Goal: Information Seeking & Learning: Learn about a topic

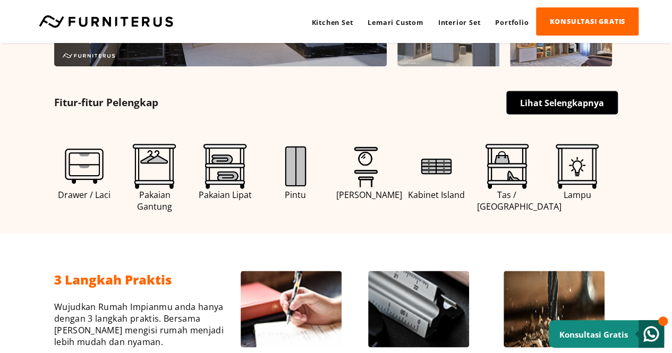
scroll to position [503, 0]
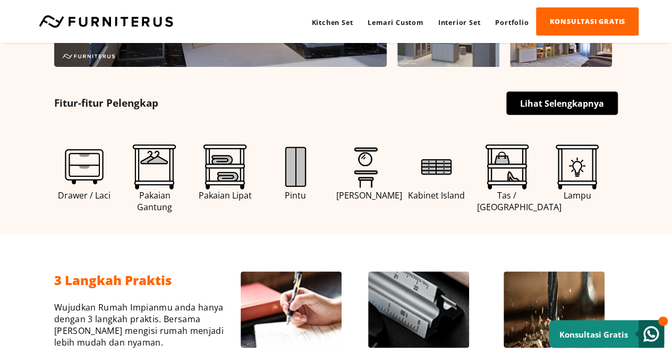
click at [284, 176] on img at bounding box center [295, 167] width 45 height 45
click at [154, 165] on img at bounding box center [154, 167] width 45 height 45
click at [555, 100] on link "Lihat Selengkapnya" at bounding box center [562, 102] width 112 height 23
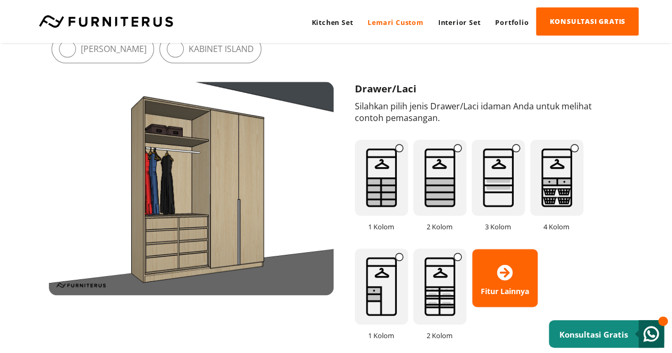
scroll to position [667, 0]
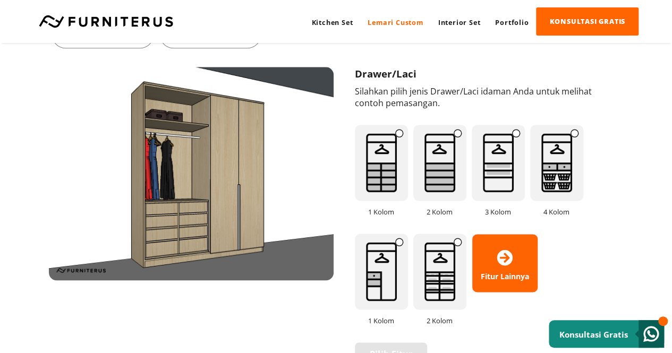
click at [551, 152] on img at bounding box center [556, 163] width 53 height 76
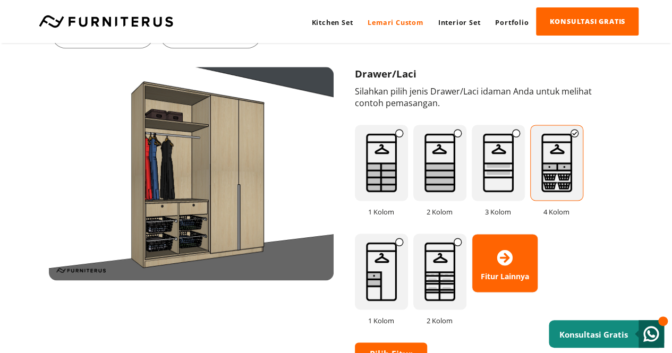
click at [436, 277] on img at bounding box center [439, 272] width 53 height 76
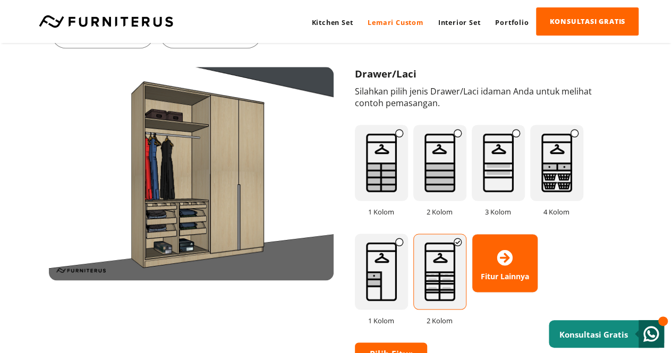
click at [386, 273] on img at bounding box center [381, 272] width 53 height 76
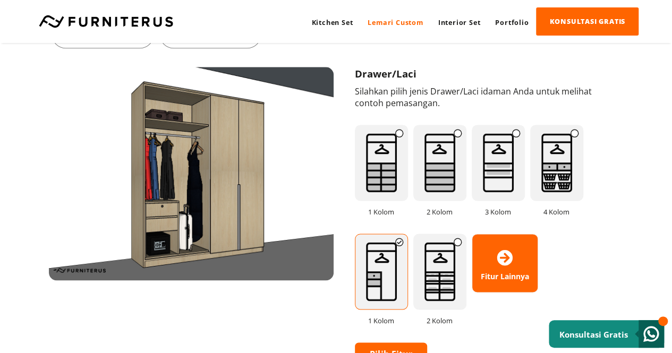
click at [507, 148] on img at bounding box center [498, 163] width 53 height 76
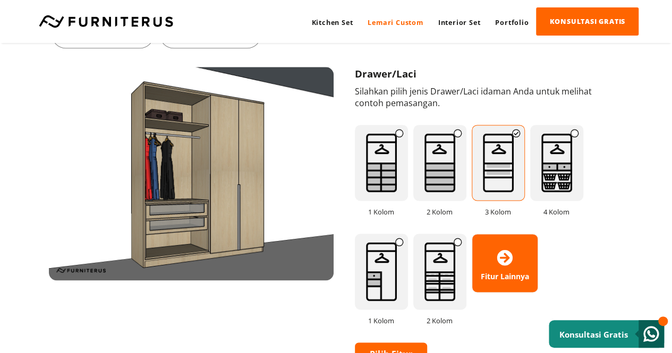
click at [440, 176] on img at bounding box center [439, 163] width 53 height 76
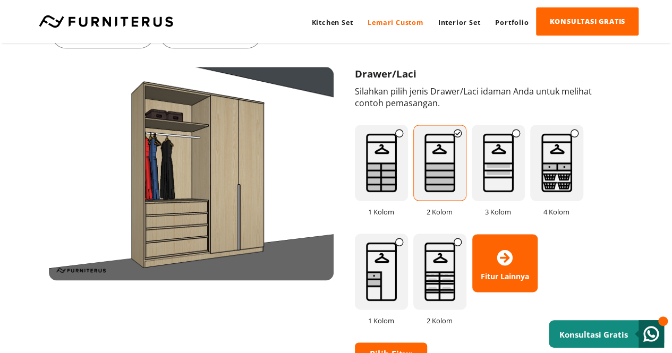
click at [389, 171] on img at bounding box center [381, 163] width 53 height 76
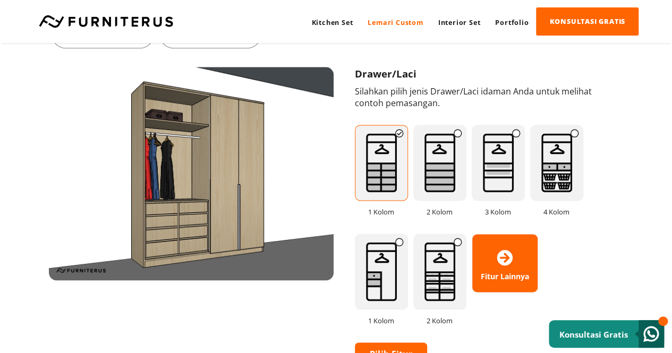
click at [562, 159] on img at bounding box center [556, 163] width 53 height 76
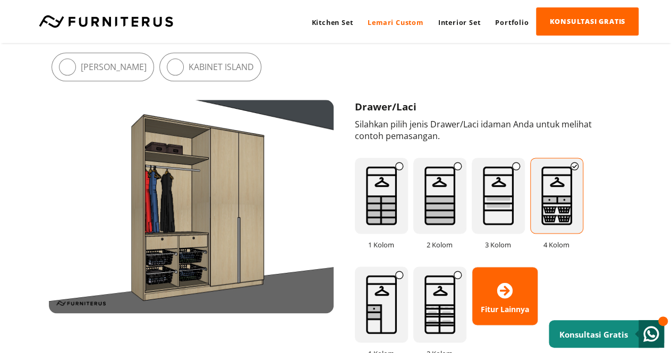
scroll to position [643, 0]
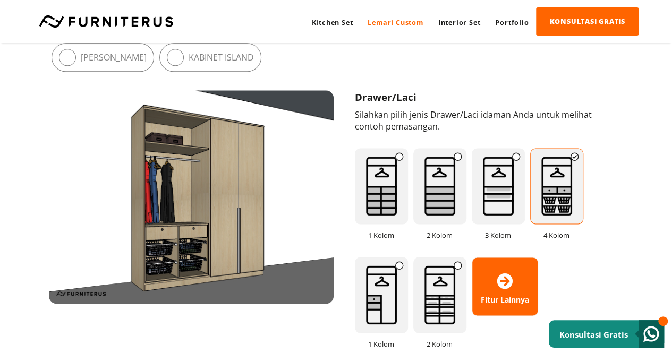
click at [487, 202] on img at bounding box center [498, 186] width 53 height 76
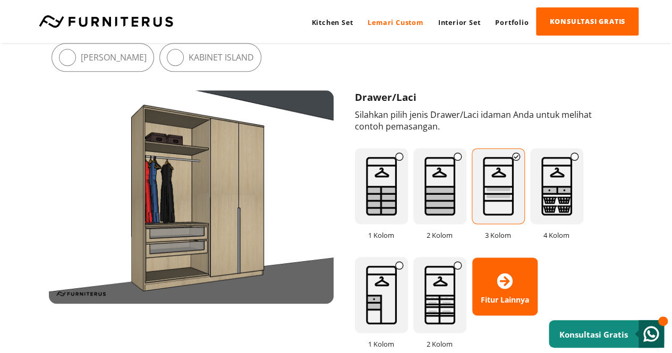
click at [443, 197] on img at bounding box center [439, 186] width 53 height 76
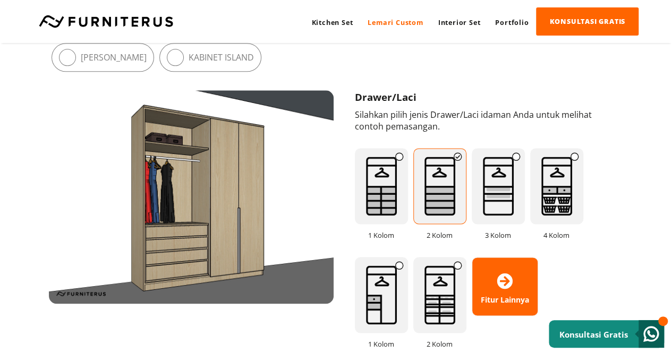
click at [393, 200] on img at bounding box center [381, 186] width 53 height 76
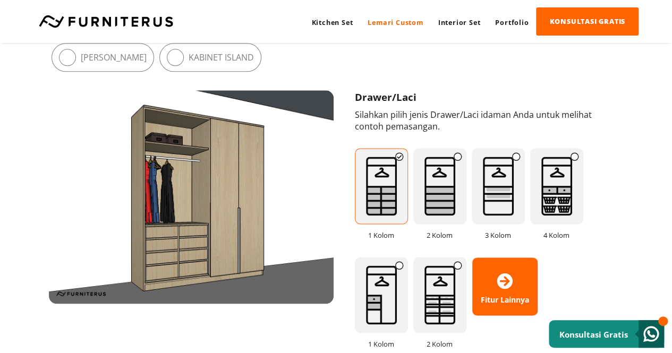
click at [437, 192] on img at bounding box center [439, 186] width 53 height 76
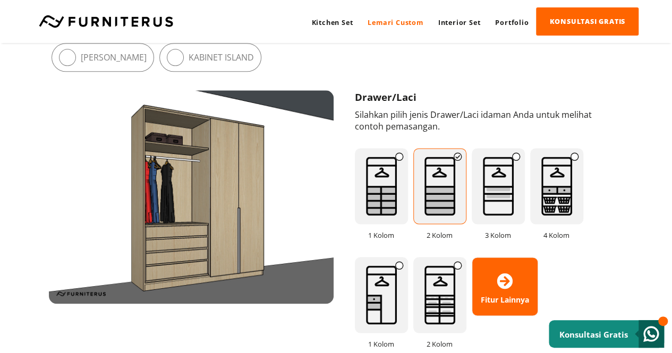
click at [444, 307] on img at bounding box center [439, 295] width 53 height 76
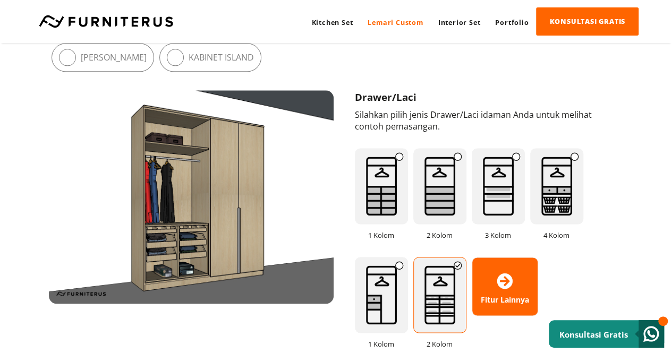
click at [554, 184] on img at bounding box center [556, 186] width 53 height 76
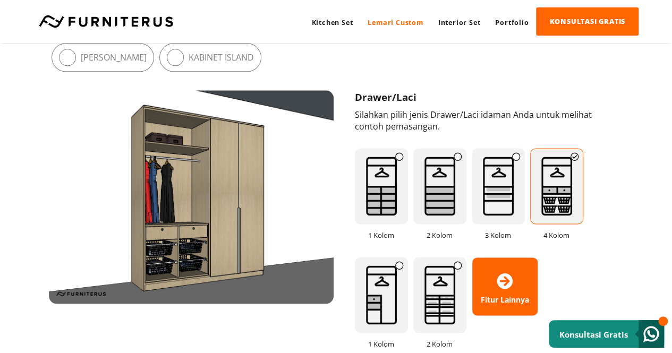
click at [429, 290] on img at bounding box center [439, 295] width 53 height 76
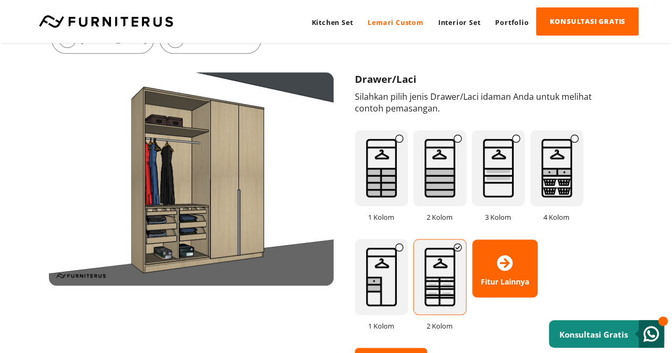
scroll to position [659, 0]
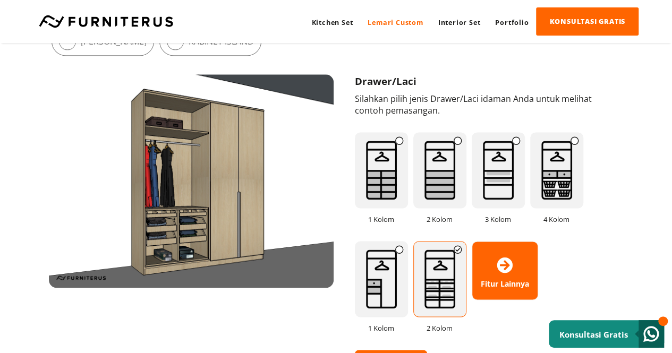
click at [389, 163] on img at bounding box center [381, 170] width 53 height 76
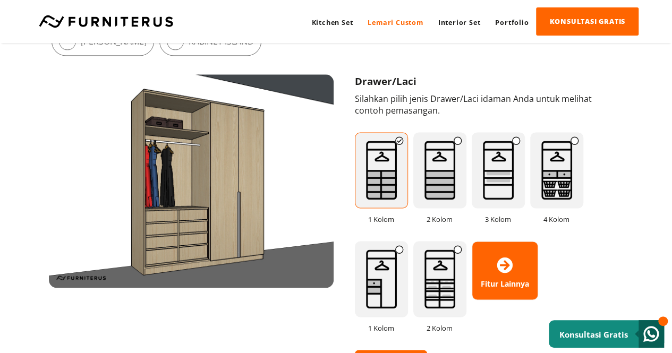
click at [428, 169] on img at bounding box center [439, 170] width 53 height 76
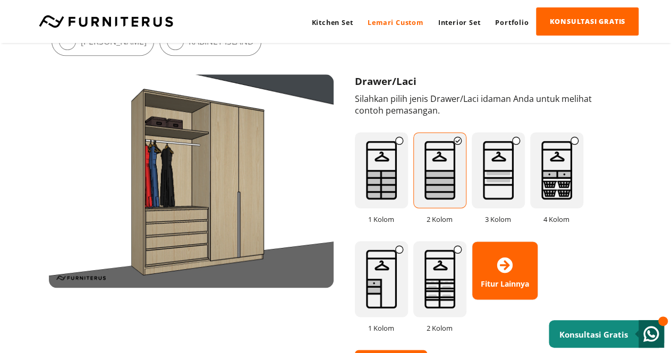
click at [492, 160] on img at bounding box center [498, 170] width 53 height 76
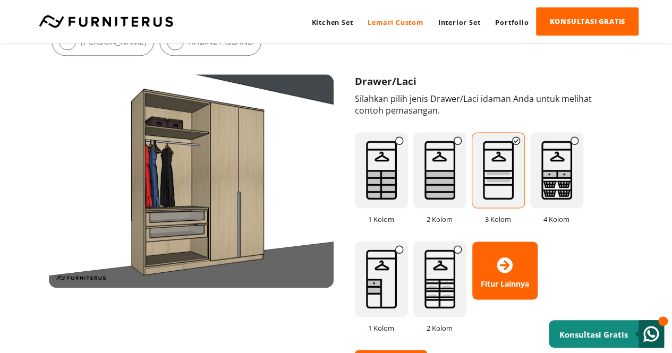
click at [562, 163] on img at bounding box center [556, 170] width 53 height 76
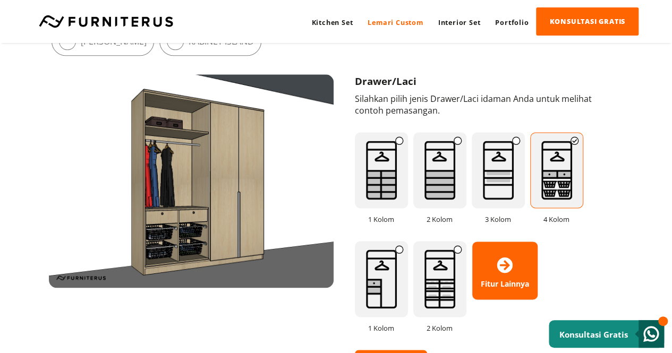
click at [379, 290] on img at bounding box center [381, 279] width 53 height 76
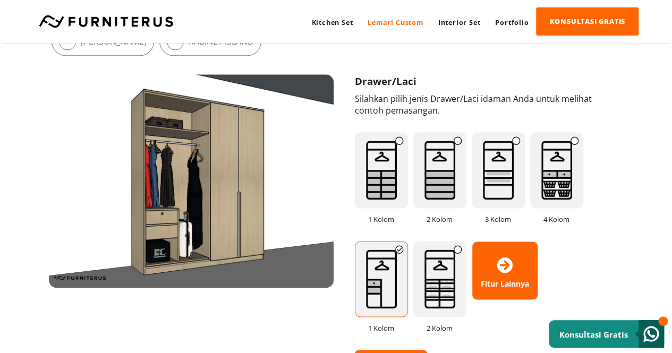
click at [434, 276] on img at bounding box center [439, 279] width 53 height 76
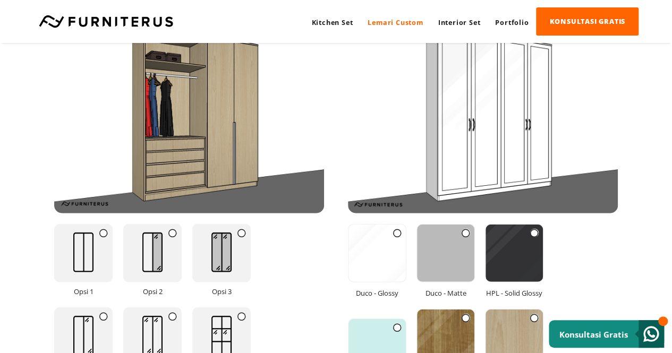
scroll to position [1291, 0]
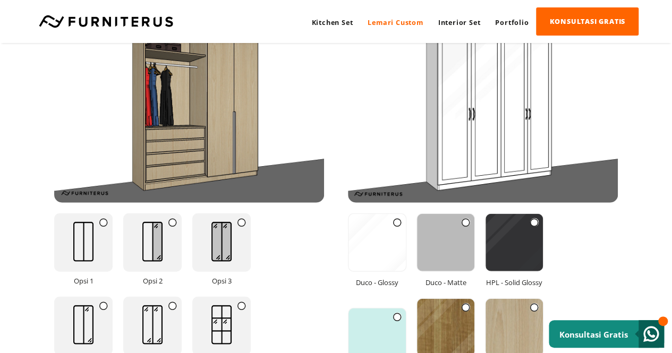
click at [163, 226] on img at bounding box center [153, 241] width 42 height 55
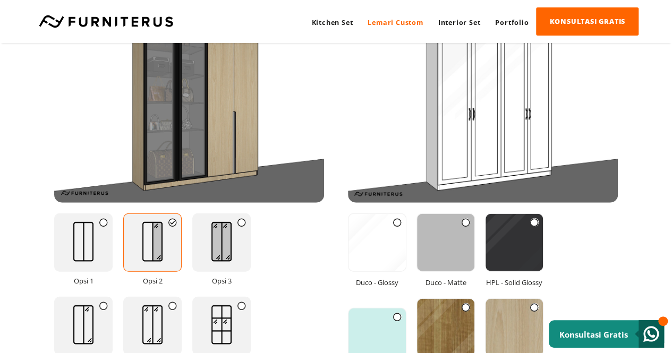
click at [229, 227] on img at bounding box center [222, 241] width 42 height 55
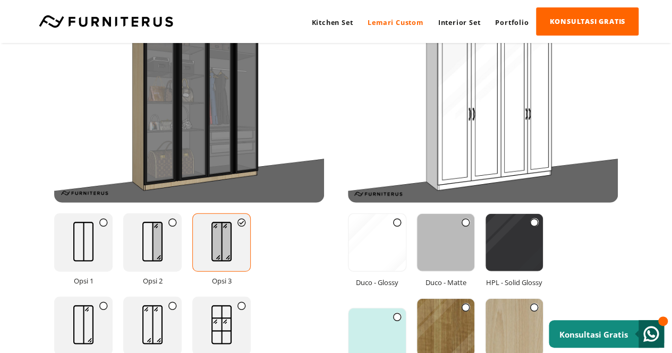
click at [162, 328] on img at bounding box center [153, 325] width 42 height 55
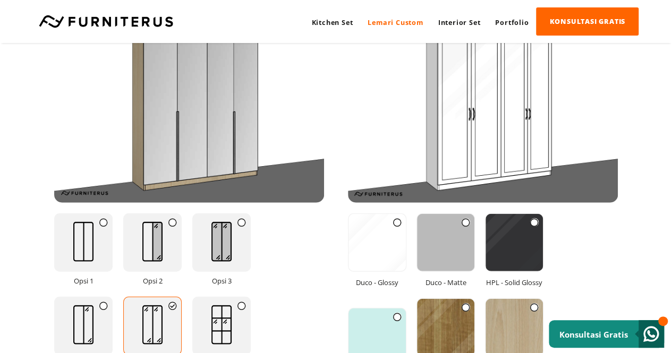
click at [222, 311] on img at bounding box center [222, 325] width 42 height 55
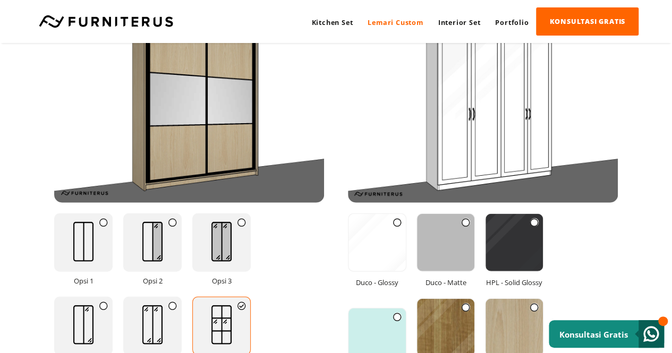
click at [218, 242] on img at bounding box center [222, 241] width 42 height 55
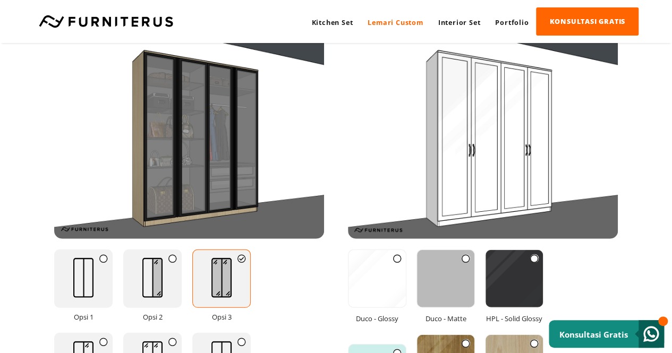
scroll to position [1252, 0]
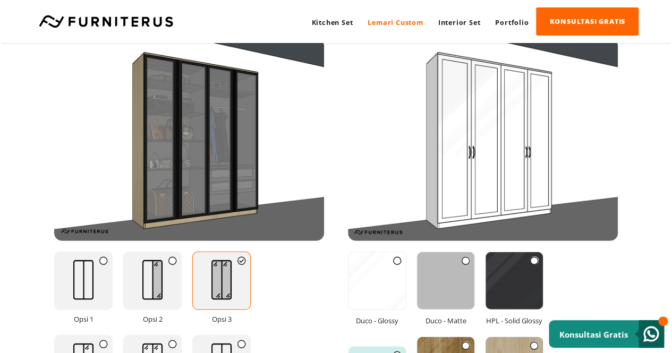
click at [444, 277] on img at bounding box center [445, 280] width 57 height 57
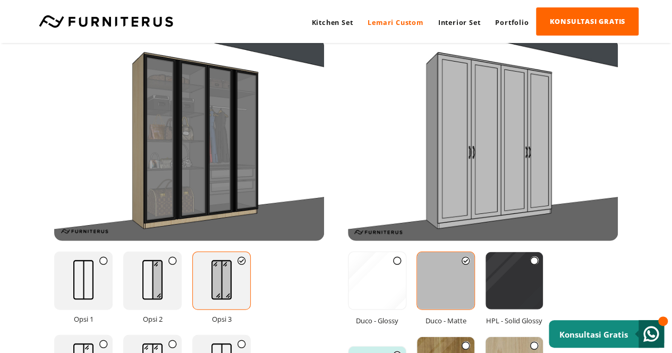
click at [372, 284] on img at bounding box center [377, 280] width 57 height 57
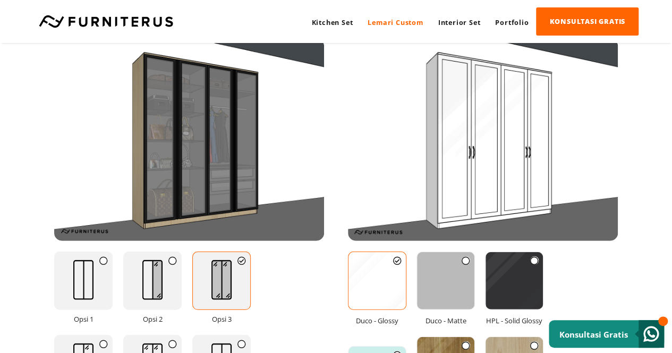
click at [499, 267] on img at bounding box center [514, 280] width 57 height 57
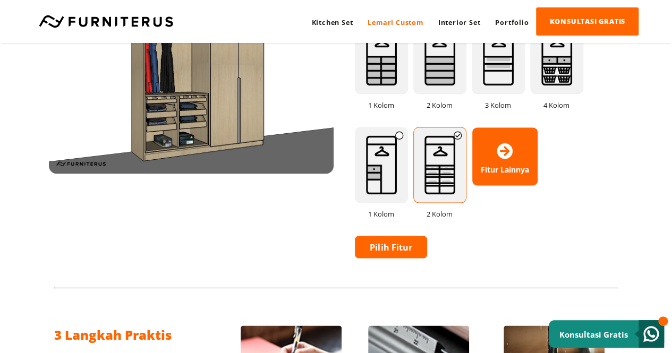
scroll to position [778, 0]
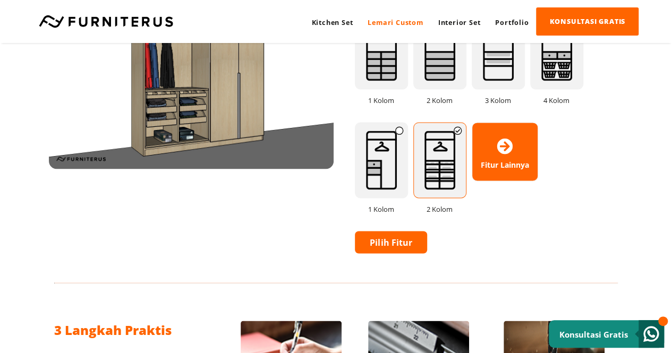
click at [506, 150] on icon at bounding box center [505, 147] width 16 height 16
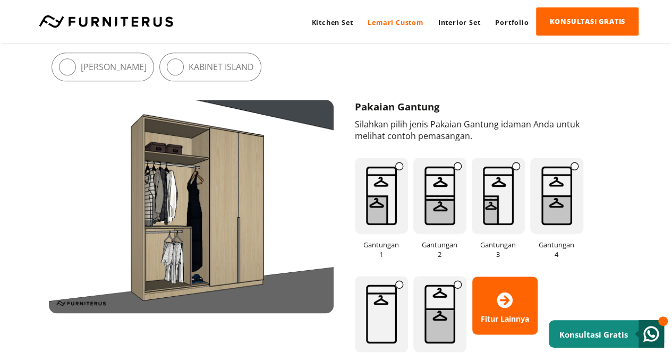
scroll to position [633, 0]
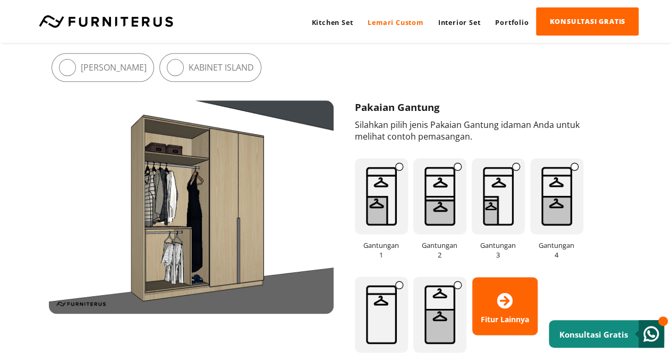
click at [388, 192] on img at bounding box center [381, 196] width 53 height 76
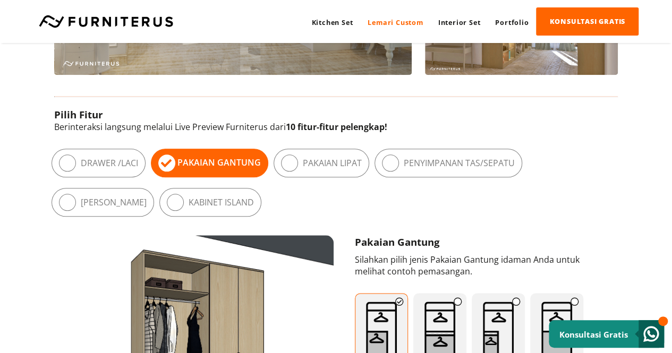
scroll to position [578, 0]
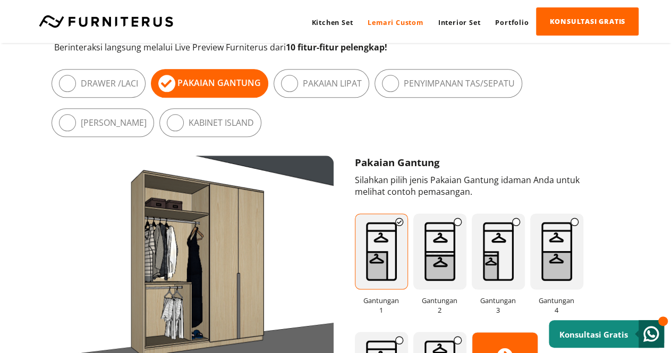
click at [313, 83] on label "Pakaian Lipat" at bounding box center [332, 84] width 59 height 12
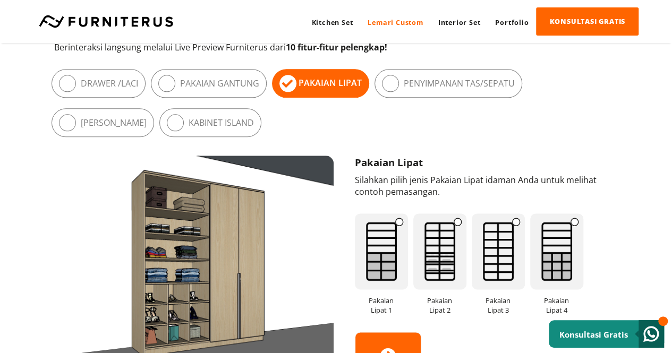
click at [386, 241] on img at bounding box center [381, 252] width 53 height 76
click at [432, 237] on img at bounding box center [439, 252] width 53 height 76
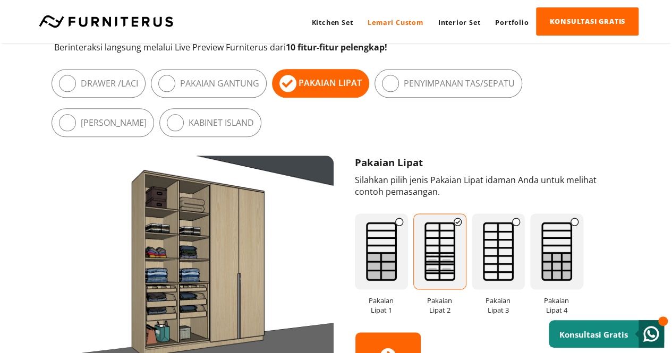
click at [497, 235] on img at bounding box center [498, 252] width 53 height 76
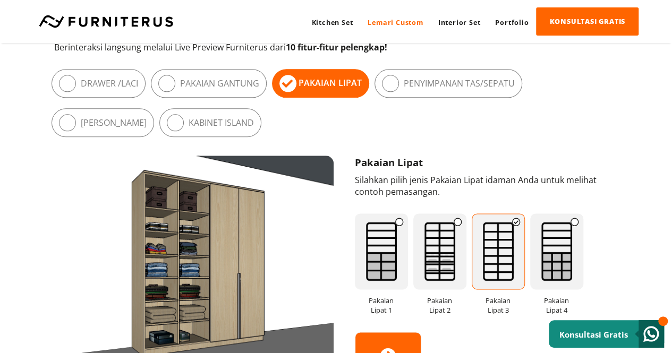
click at [562, 233] on img at bounding box center [556, 252] width 53 height 76
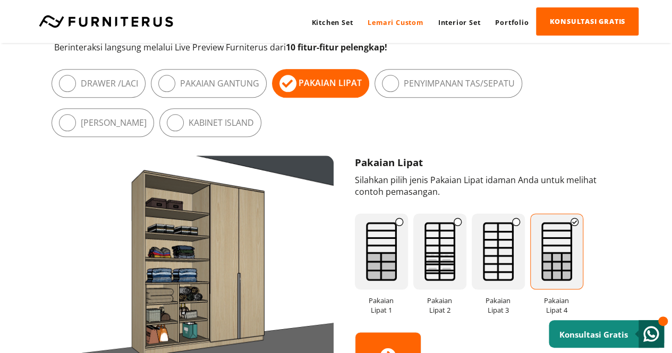
click at [427, 78] on label "Penyimpanan Tas/Sepatu" at bounding box center [459, 84] width 111 height 12
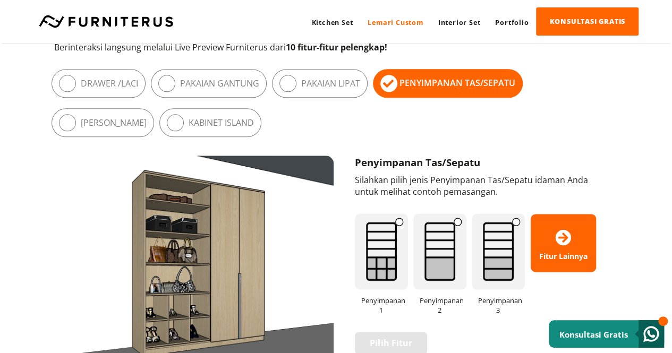
click at [147, 117] on label "Meja Rias" at bounding box center [114, 123] width 66 height 12
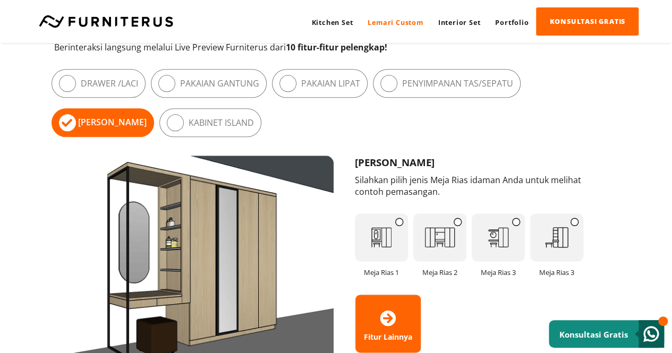
click at [379, 245] on img at bounding box center [381, 238] width 53 height 48
click at [449, 225] on img at bounding box center [439, 238] width 53 height 48
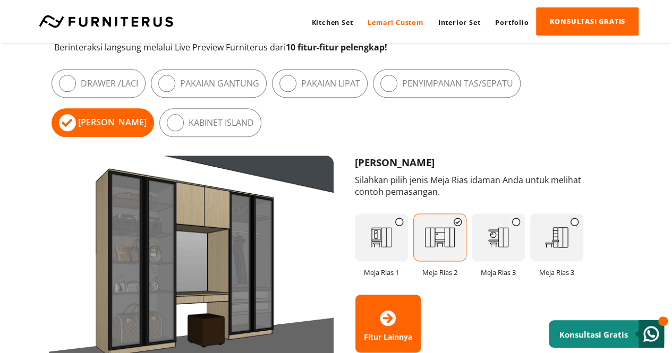
click at [380, 241] on img at bounding box center [381, 238] width 53 height 48
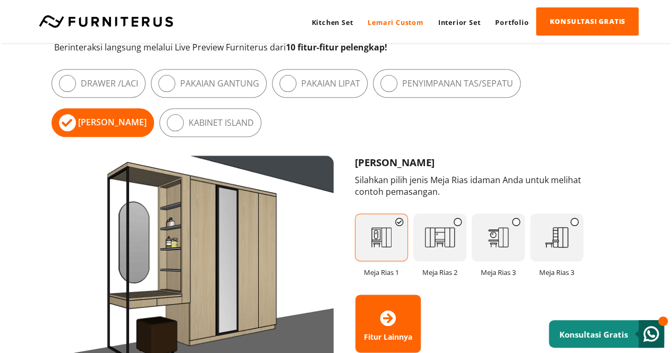
click at [506, 227] on img at bounding box center [498, 238] width 53 height 48
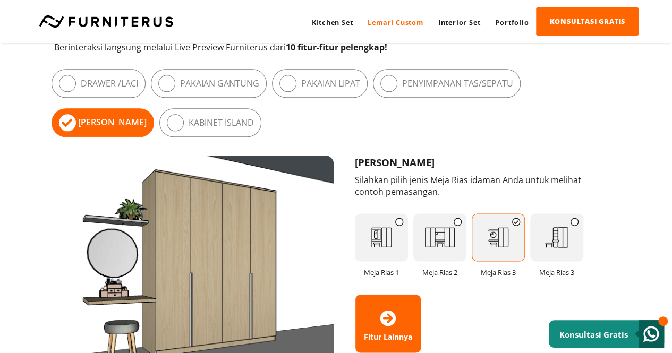
click at [557, 244] on img at bounding box center [556, 238] width 53 height 48
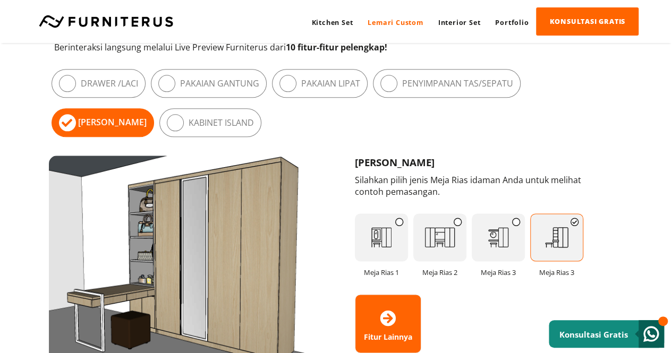
click at [394, 254] on img at bounding box center [381, 238] width 53 height 48
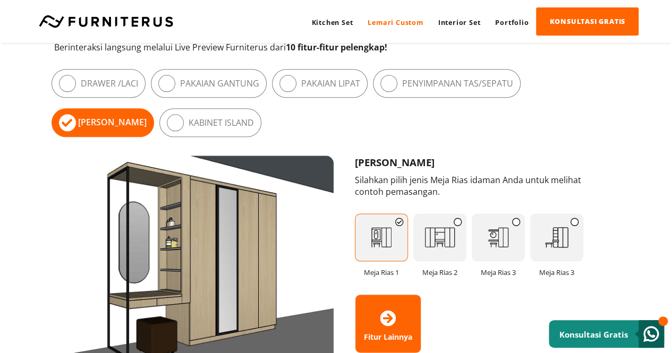
click at [130, 87] on label "Drawer / Laci" at bounding box center [109, 84] width 57 height 12
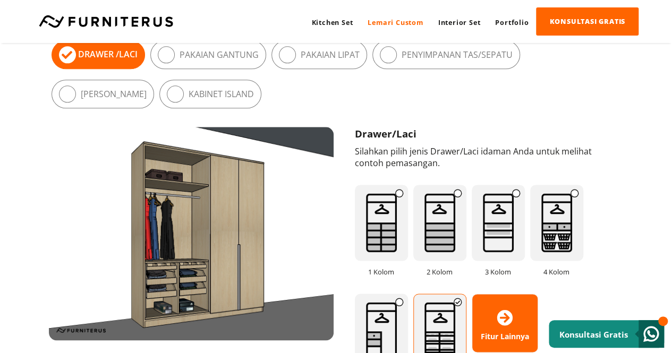
scroll to position [607, 0]
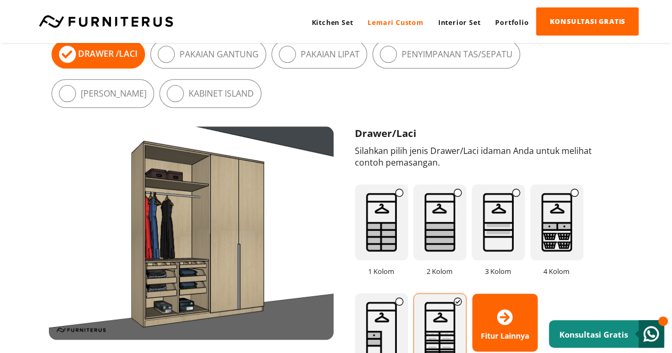
click at [554, 220] on img at bounding box center [556, 222] width 53 height 76
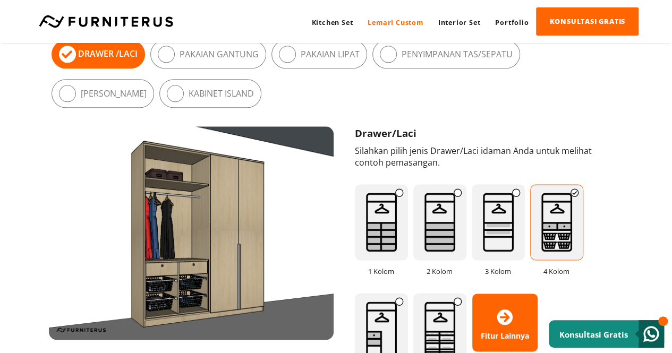
click at [393, 232] on img at bounding box center [381, 222] width 53 height 76
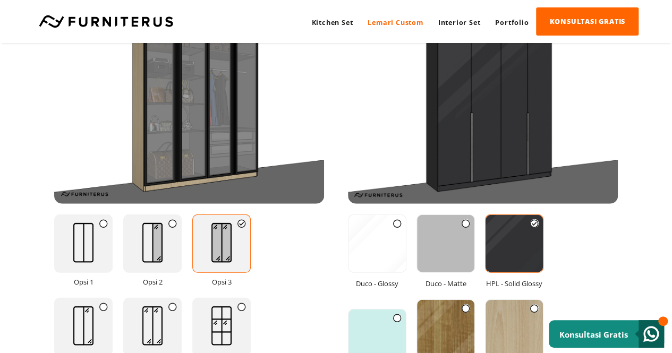
scroll to position [1312, 0]
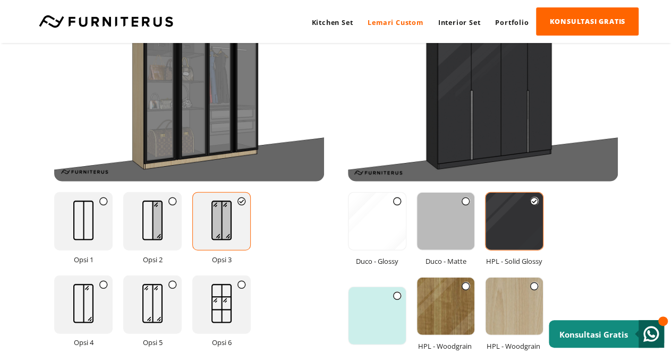
click at [172, 216] on img at bounding box center [153, 220] width 42 height 55
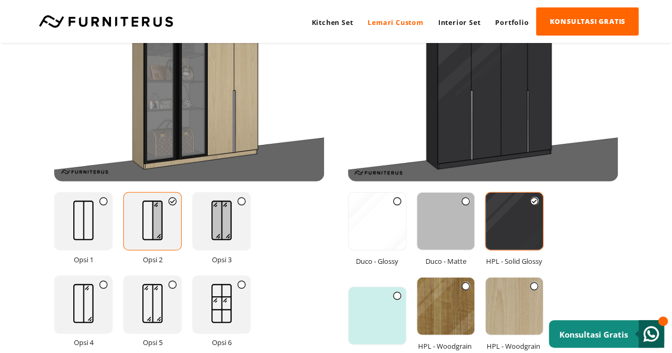
click at [234, 214] on img at bounding box center [222, 220] width 42 height 55
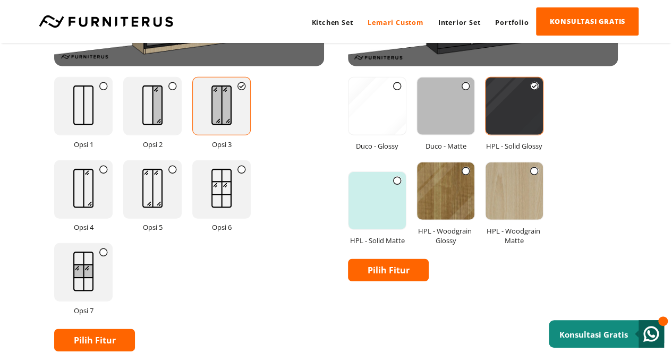
scroll to position [1429, 0]
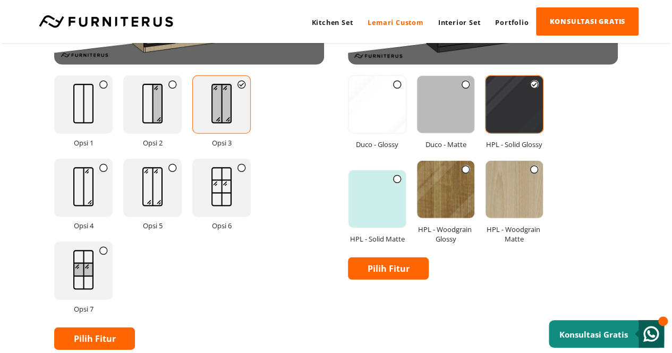
click at [122, 339] on link "Pilih Fitur" at bounding box center [94, 339] width 81 height 22
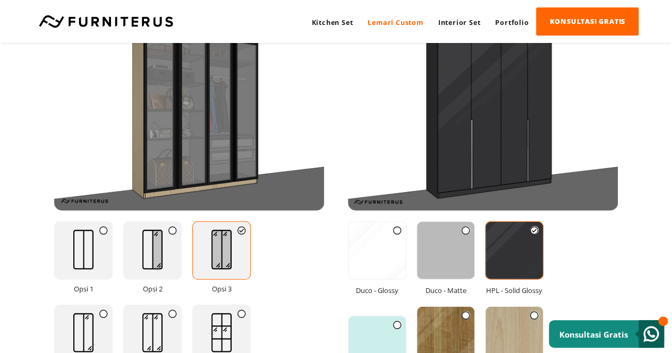
scroll to position [1283, 0]
click at [468, 241] on img at bounding box center [445, 250] width 57 height 57
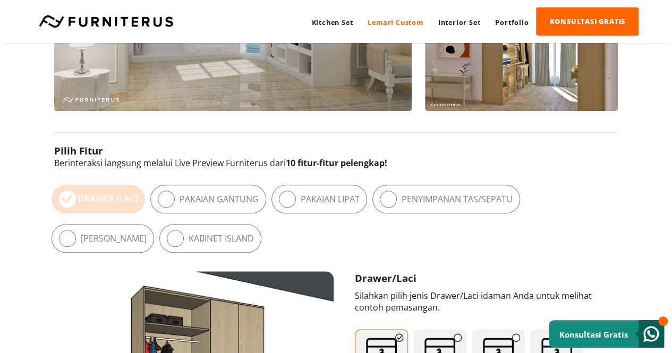
scroll to position [461, 0]
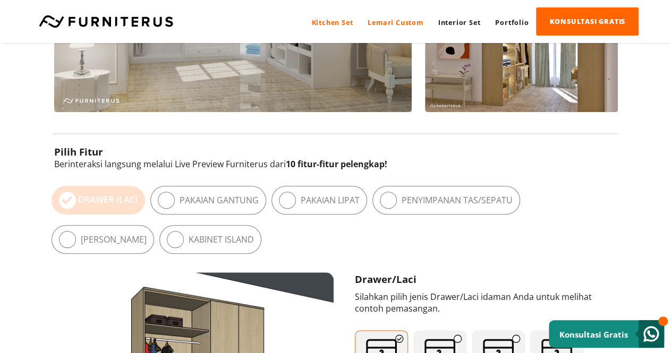
click at [329, 26] on link "Kitchen Set" at bounding box center [332, 22] width 56 height 29
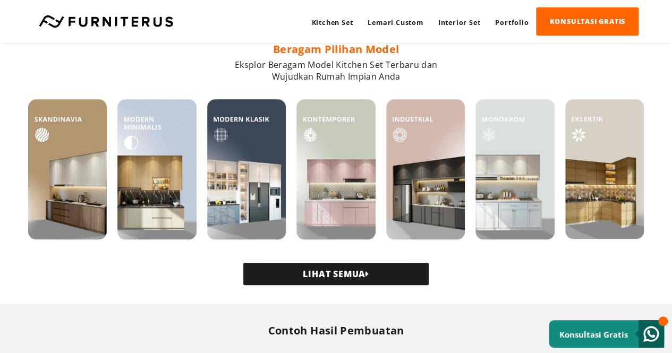
scroll to position [245, 0]
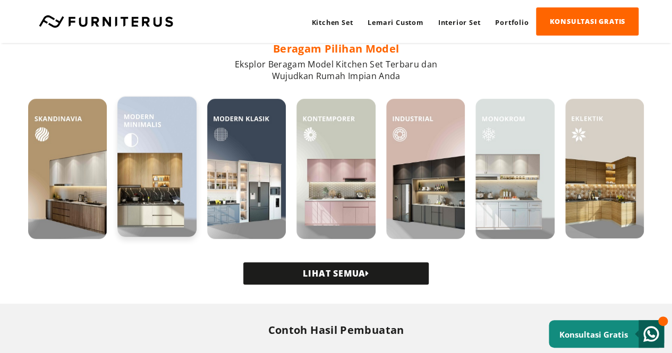
click at [158, 189] on img at bounding box center [156, 167] width 79 height 140
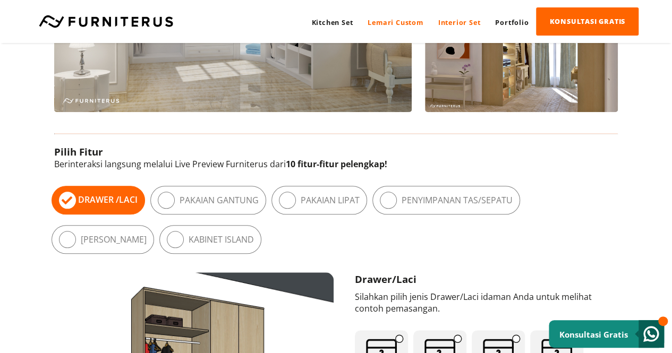
click at [463, 26] on link "Interior Set" at bounding box center [459, 22] width 57 height 29
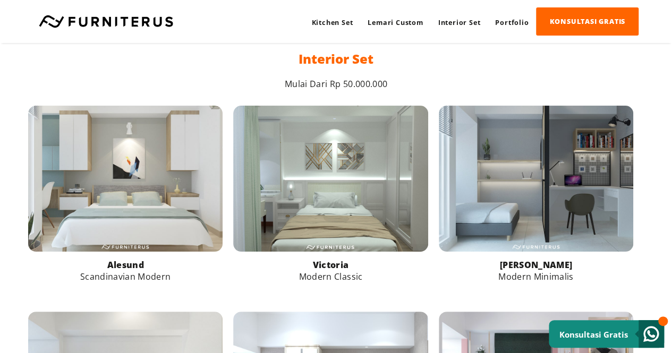
scroll to position [338, 0]
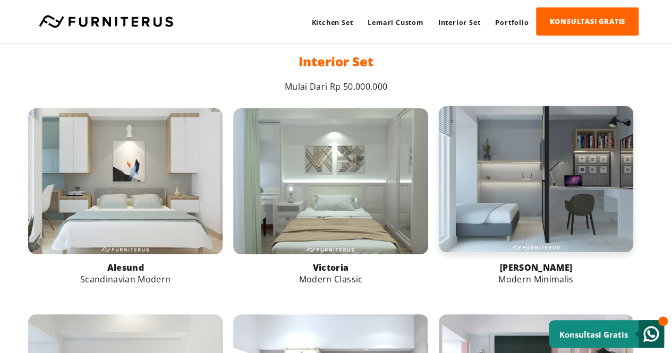
click at [522, 213] on link at bounding box center [536, 179] width 194 height 146
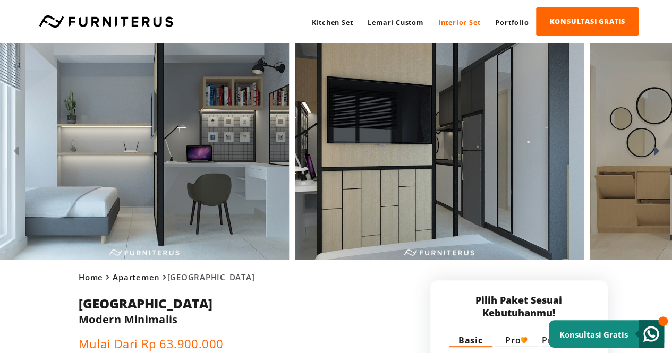
click at [312, 302] on h1 "[GEOGRAPHIC_DATA]" at bounding box center [199, 304] width 241 height 18
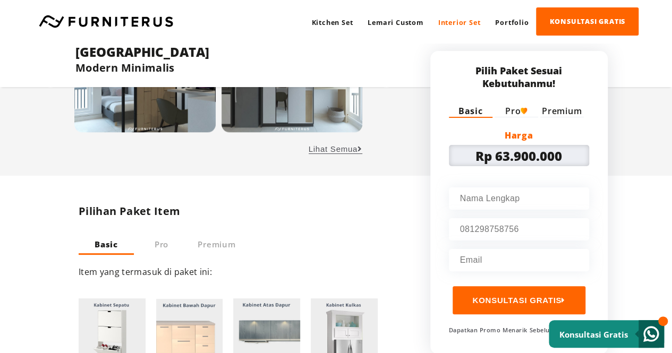
scroll to position [524, 0]
click at [166, 247] on span "Pro" at bounding box center [161, 244] width 15 height 11
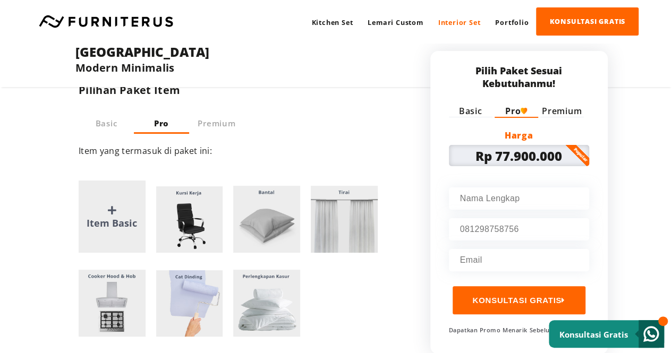
scroll to position [631, 0]
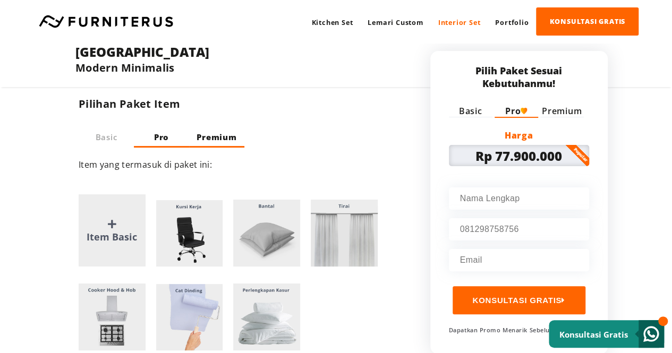
click at [218, 139] on span "Premium" at bounding box center [217, 137] width 40 height 11
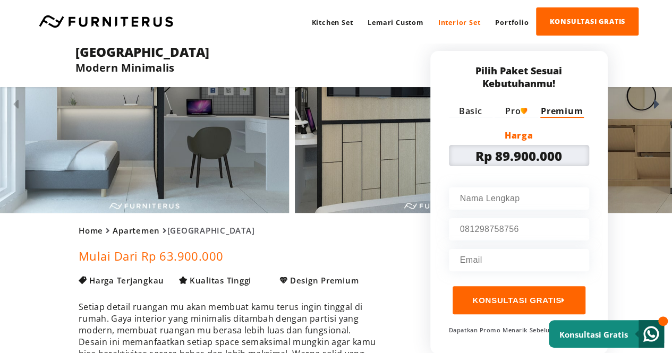
scroll to position [0, 0]
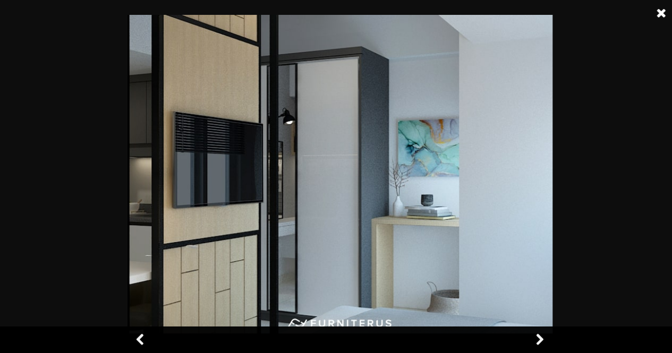
click at [665, 10] on link at bounding box center [661, 13] width 27 height 27
